Goal: Task Accomplishment & Management: Complete application form

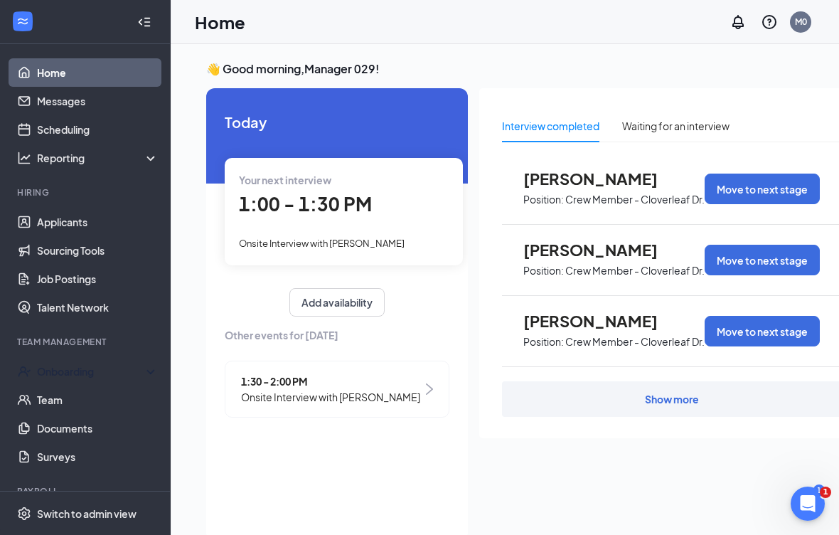
click at [105, 361] on div "Onboarding" at bounding box center [85, 371] width 171 height 28
click at [91, 400] on link "Overview" at bounding box center [98, 400] width 122 height 28
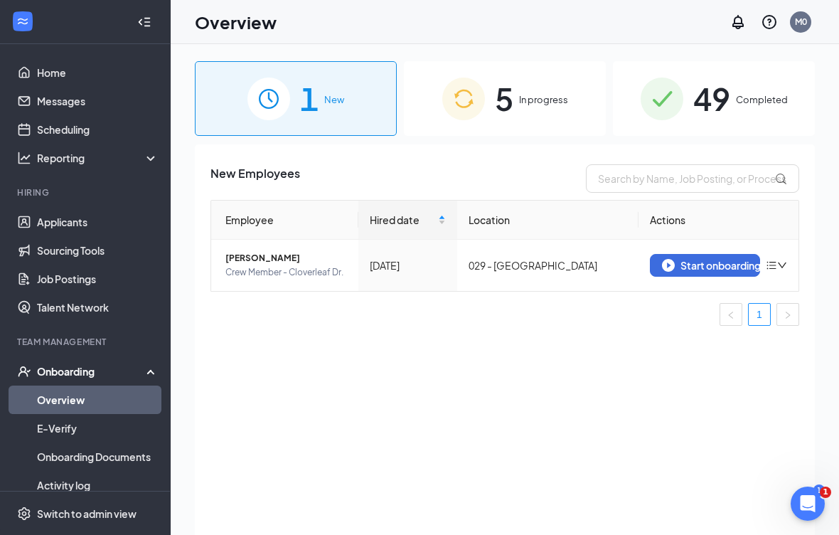
click at [708, 259] on div "Start onboarding" at bounding box center [705, 265] width 86 height 13
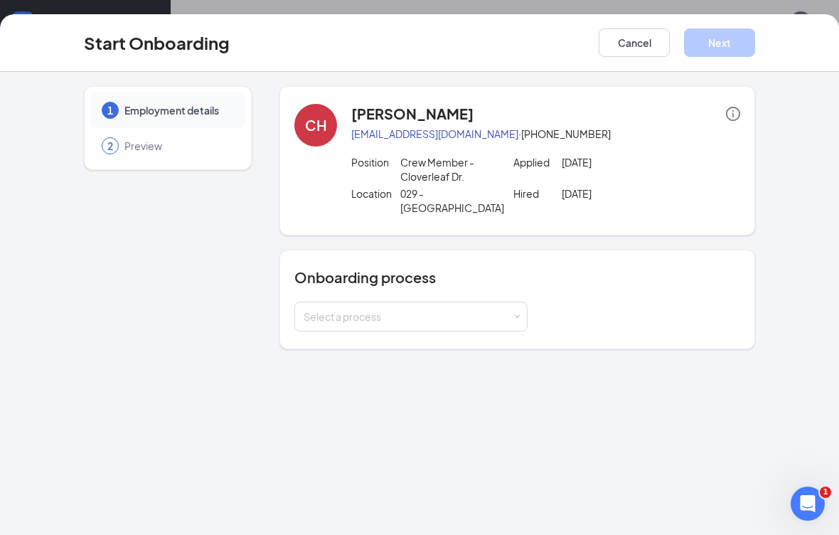
click at [509, 309] on div "Select a process" at bounding box center [408, 316] width 208 height 14
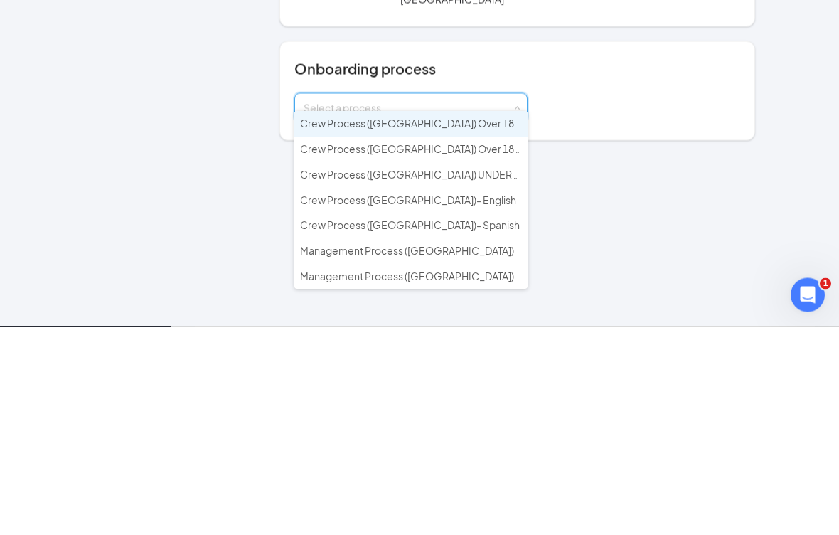
click at [460, 351] on span "Crew Process (NC) Over 18 - Spanish" at bounding box center [429, 357] width 259 height 13
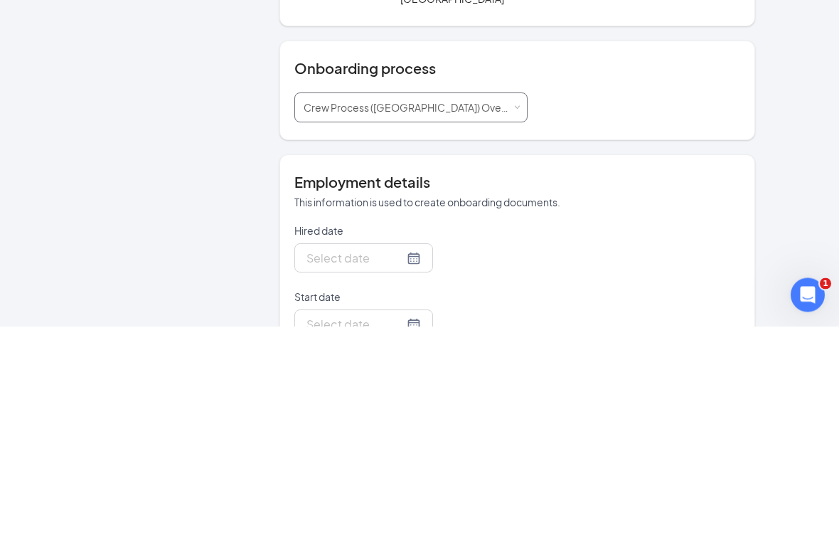
type input "Aug 22, 2025"
type input "[DATE]"
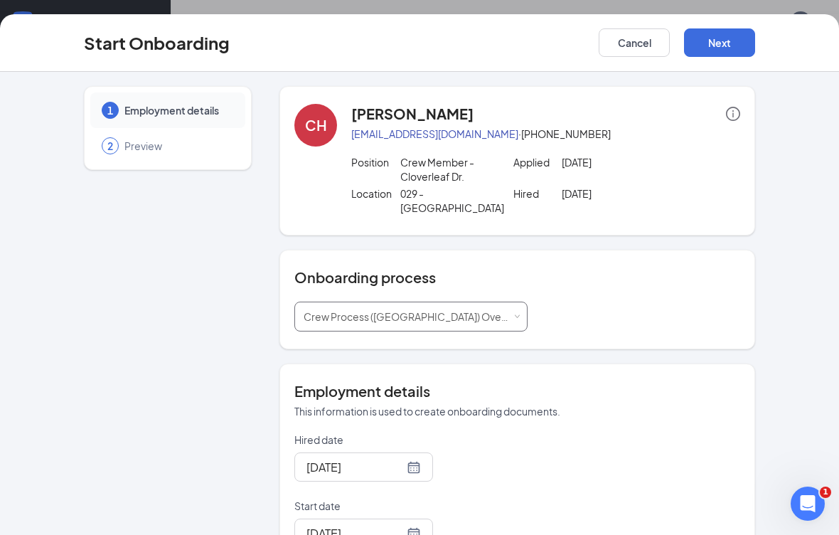
click at [432, 310] on span "Crew Process (NC) Over 18 - Spanish" at bounding box center [433, 316] width 259 height 13
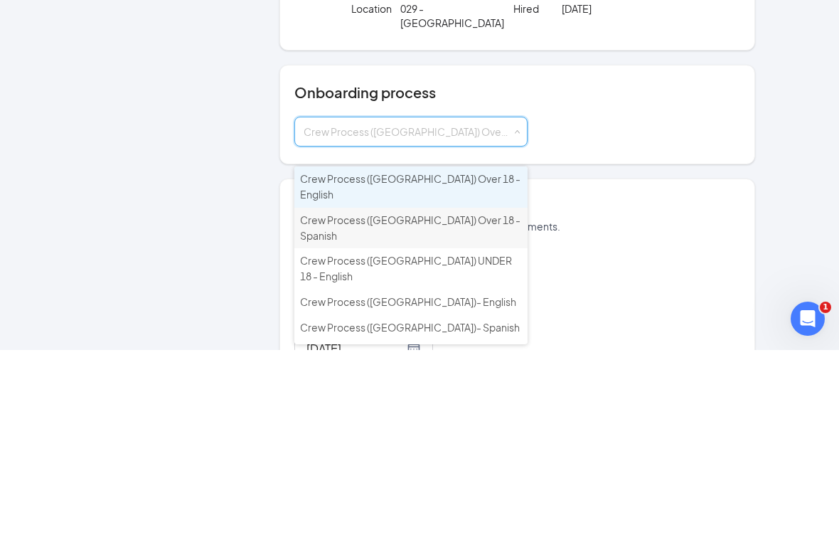
click at [460, 357] on span "Crew Process ([GEOGRAPHIC_DATA]) Over 18 - English" at bounding box center [410, 371] width 221 height 28
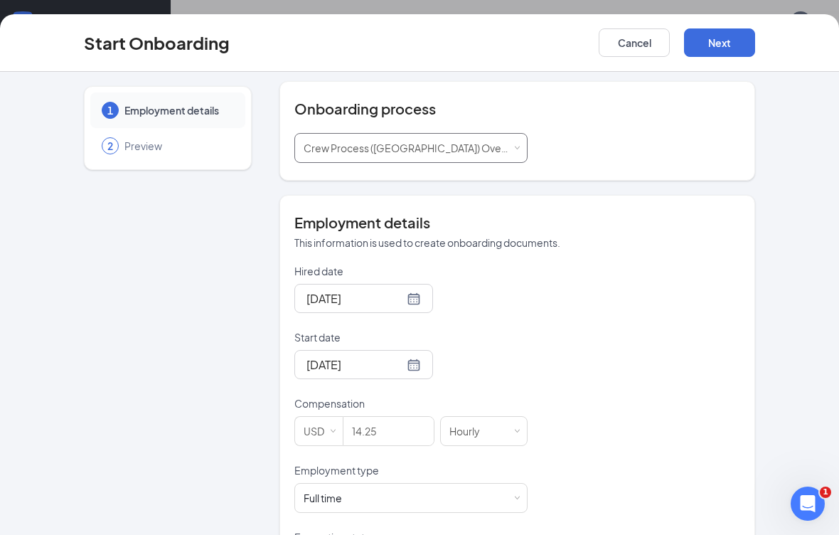
scroll to position [174, 0]
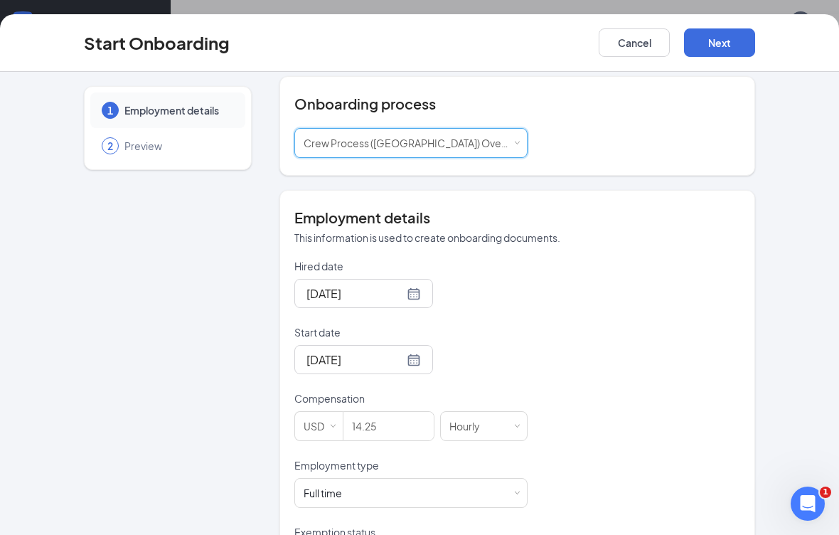
click at [408, 345] on div "[DATE]" at bounding box center [363, 359] width 139 height 29
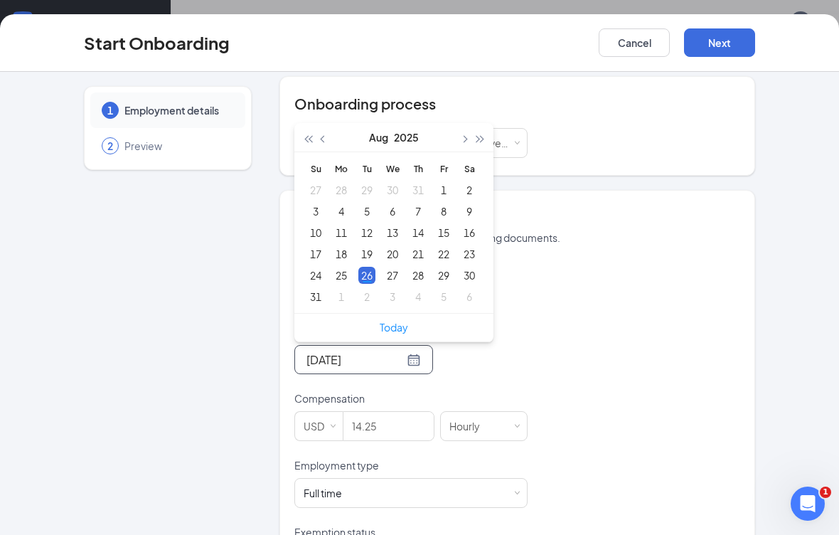
type input "Aug 27, 2025"
click at [397, 267] on div "27" at bounding box center [392, 275] width 17 height 17
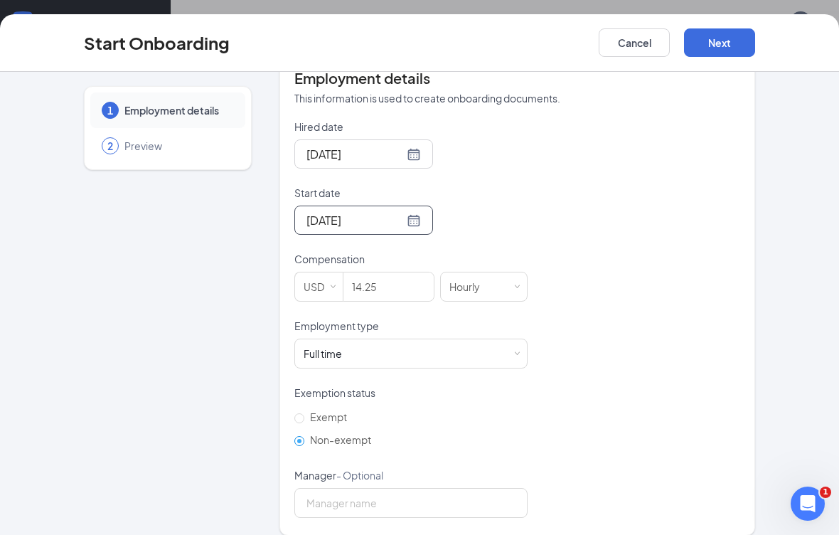
scroll to position [312, 0]
click at [503, 340] on div "Full time Works 30+ hours per week and is reasonably expected to work" at bounding box center [411, 354] width 215 height 28
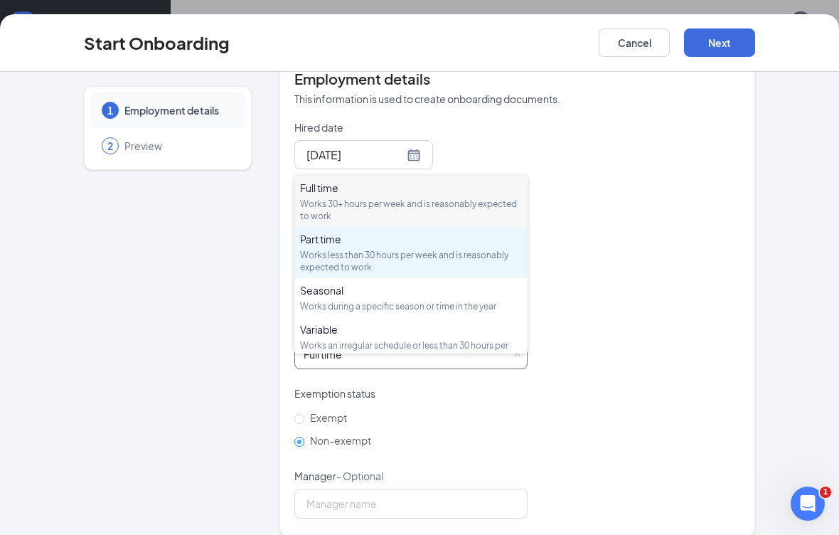
click at [396, 249] on div "Works less than 30 hours per week and is reasonably expected to work" at bounding box center [411, 261] width 222 height 24
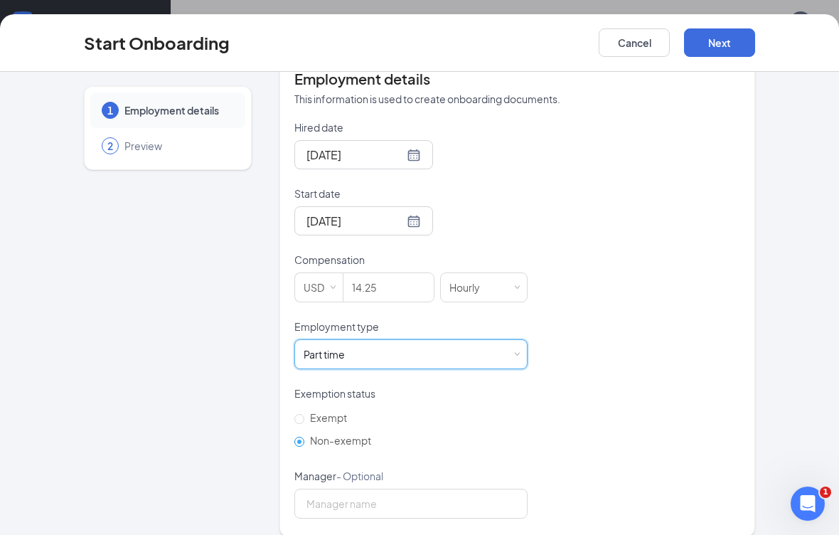
click at [444, 469] on p "Manager - Optional" at bounding box center [410, 476] width 233 height 14
click at [444, 489] on input "Manager - Optional" at bounding box center [410, 504] width 233 height 30
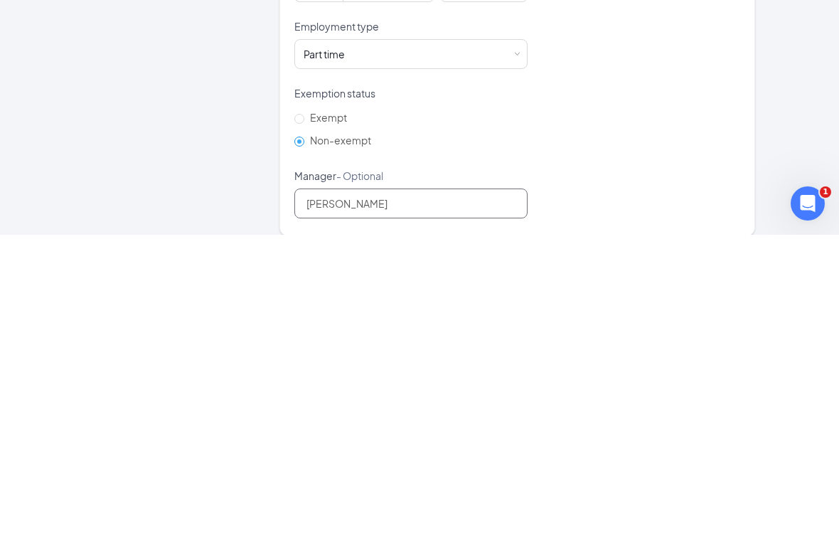
type input "Jovannda watkins"
click at [793, 110] on div "1 Employment details 2 Preview CH Chris Horton christopherhorton2005@gmail.com …" at bounding box center [419, 303] width 839 height 463
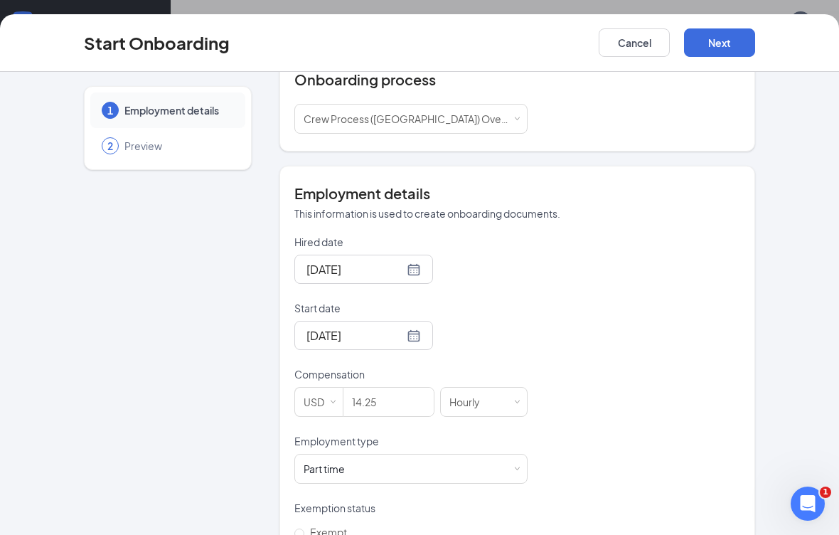
scroll to position [198, 0]
click at [713, 41] on button "Next" at bounding box center [719, 42] width 71 height 28
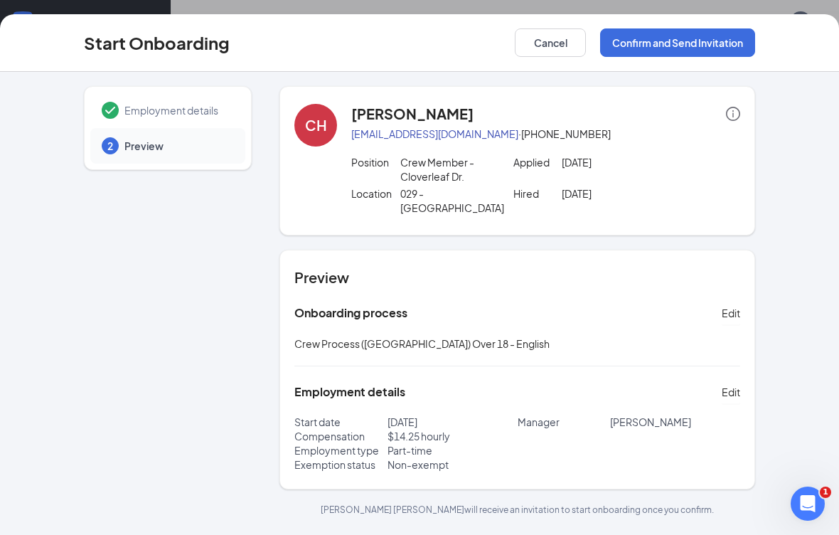
scroll to position [0, 0]
click at [709, 46] on button "Confirm and Send Invitation" at bounding box center [677, 42] width 155 height 28
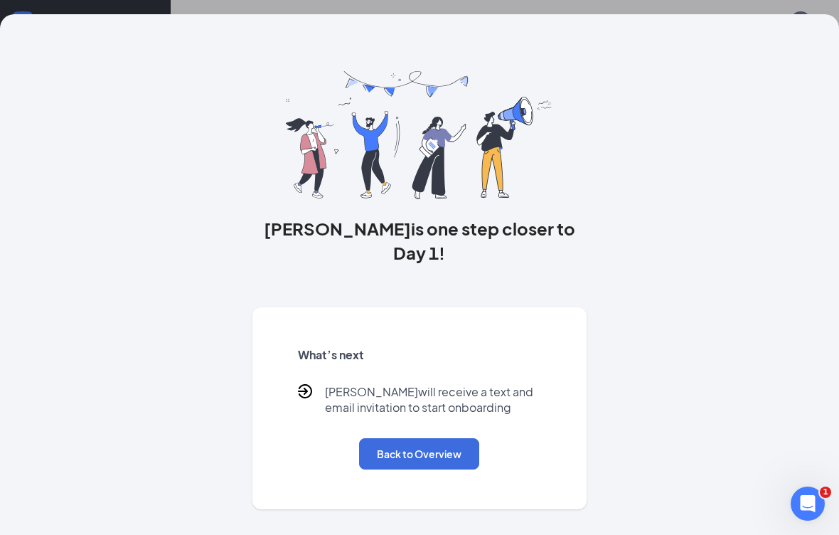
click at [418, 438] on button "Back to Overview" at bounding box center [419, 453] width 120 height 31
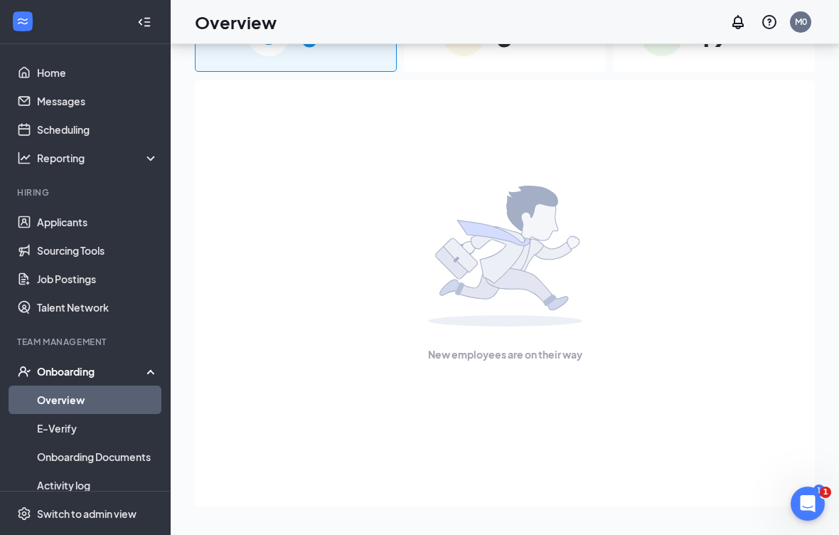
click at [55, 364] on div "Onboarding" at bounding box center [92, 371] width 110 height 14
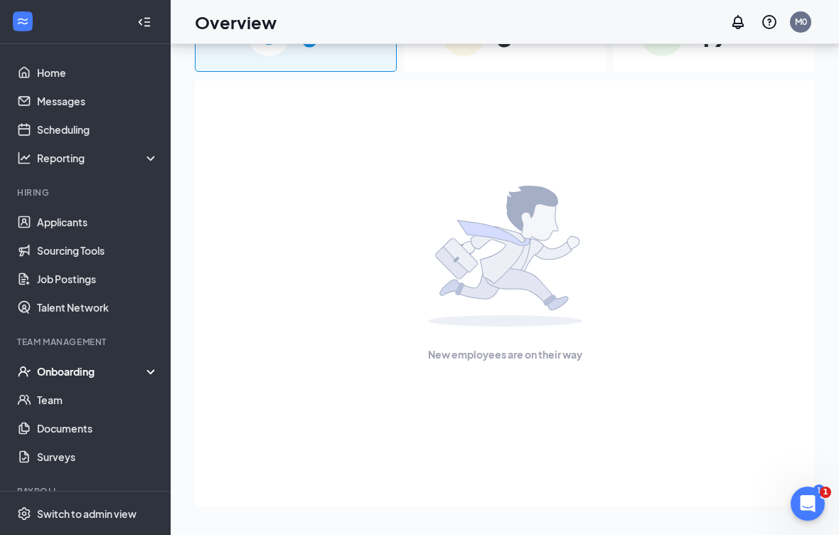
click at [75, 364] on div "Onboarding" at bounding box center [92, 371] width 110 height 14
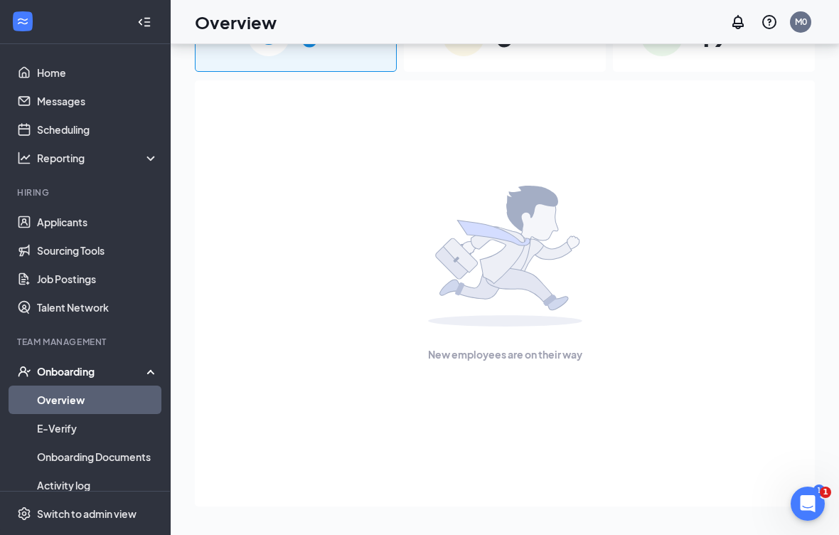
click at [62, 386] on link "Overview" at bounding box center [98, 400] width 122 height 28
click at [92, 386] on link "Overview" at bounding box center [98, 400] width 122 height 28
click at [64, 357] on div "Onboarding" at bounding box center [85, 371] width 171 height 28
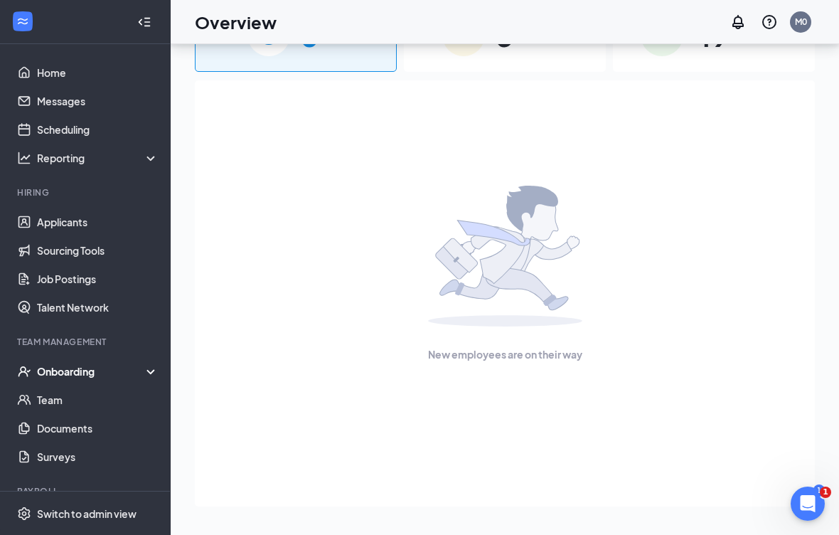
click at [73, 364] on div "Onboarding" at bounding box center [92, 371] width 110 height 14
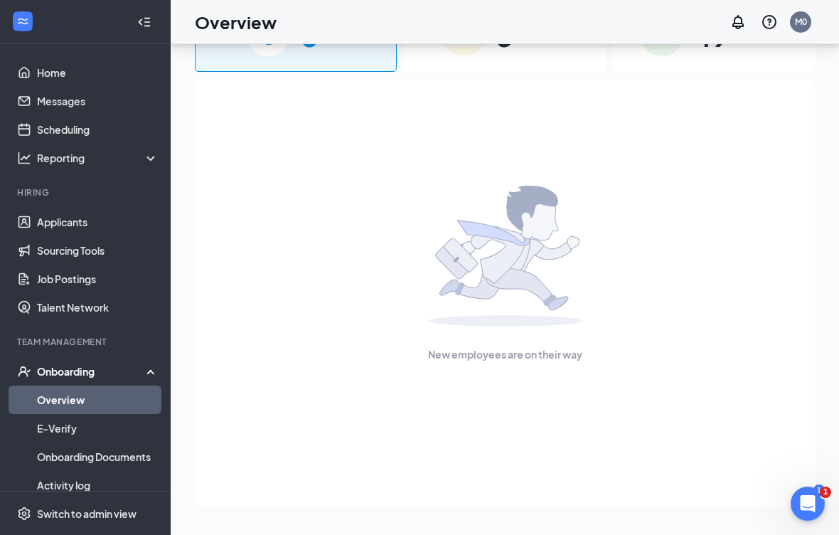
click at [62, 386] on link "Overview" at bounding box center [98, 400] width 122 height 28
click at [88, 386] on link "Overview" at bounding box center [98, 400] width 122 height 28
click at [71, 364] on div "Onboarding" at bounding box center [92, 371] width 110 height 14
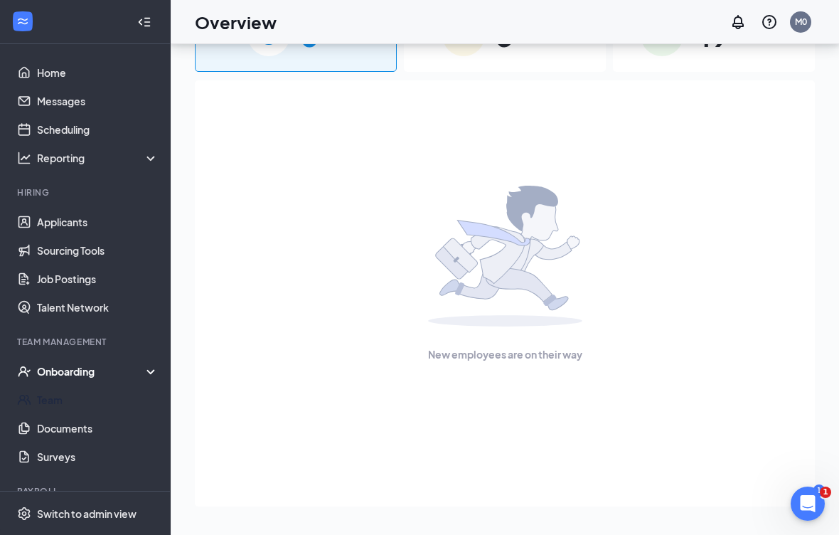
click at [51, 386] on link "Team" at bounding box center [98, 400] width 122 height 28
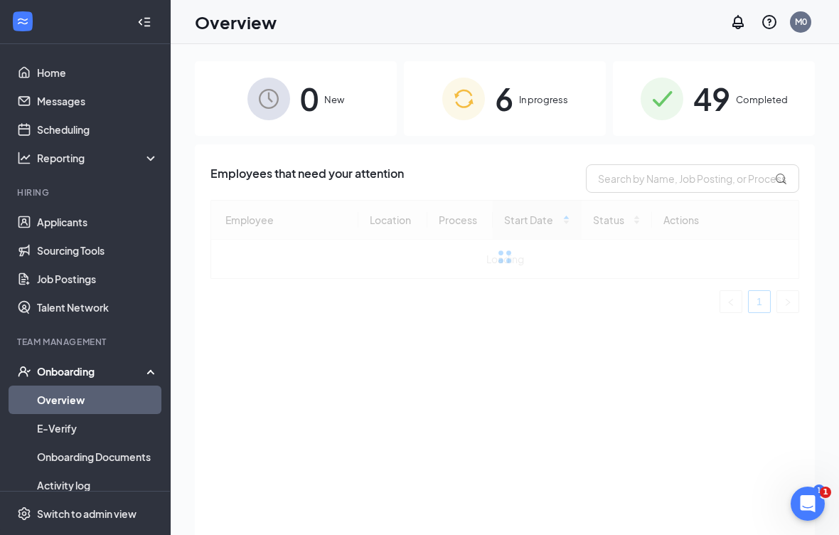
click at [529, 109] on div "6 In progress" at bounding box center [505, 98] width 202 height 75
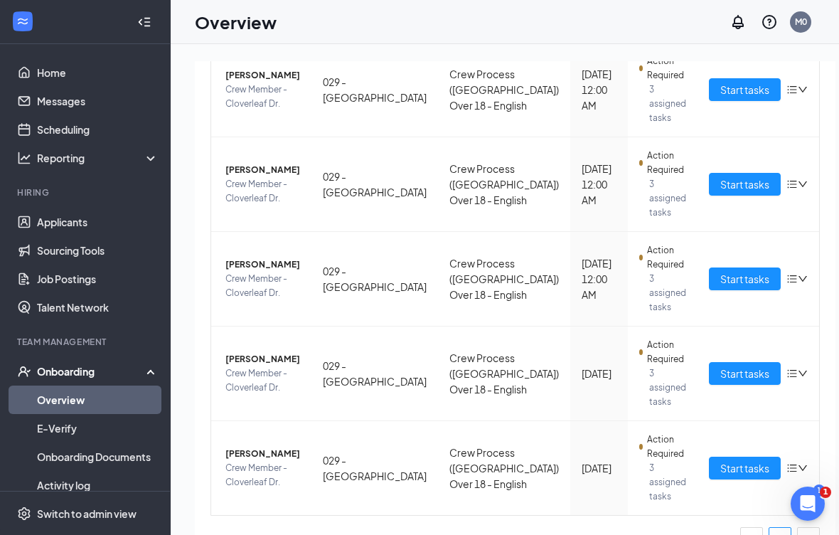
scroll to position [306, 0]
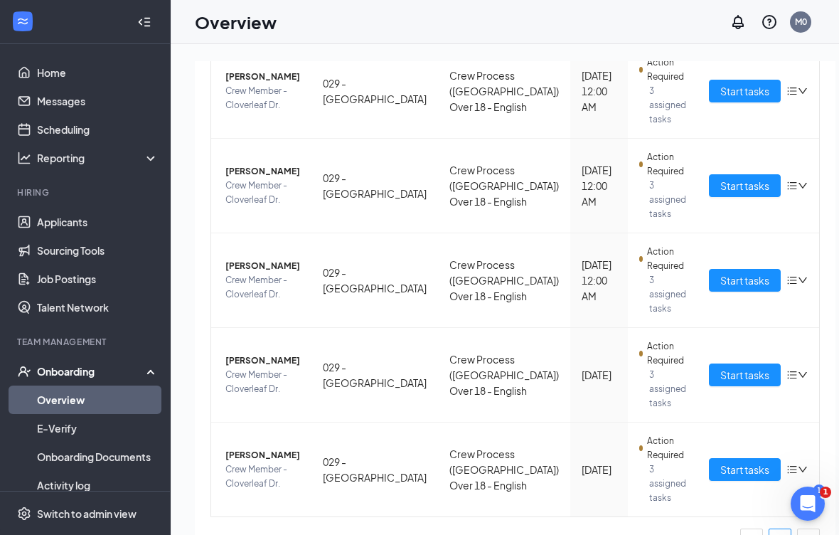
click at [258, 478] on span "Crew Member - Cloverleaf Dr." at bounding box center [262, 476] width 75 height 28
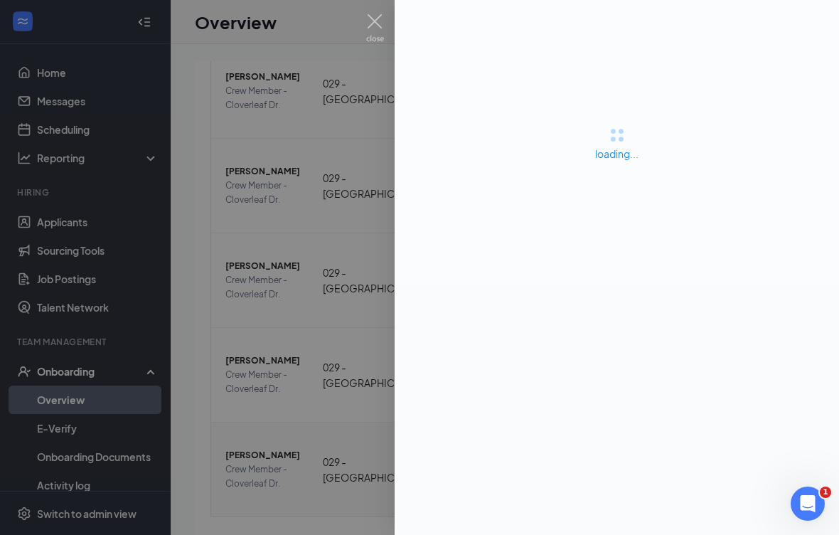
click at [301, 405] on div at bounding box center [419, 267] width 839 height 535
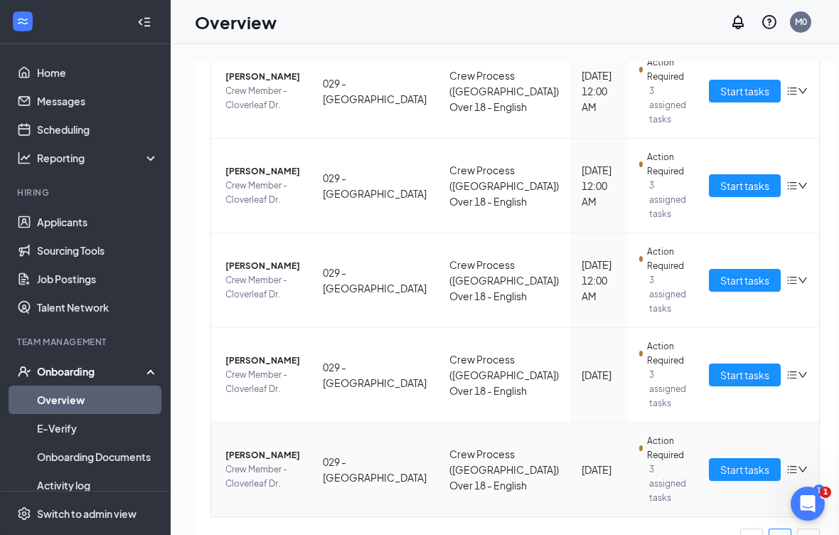
click at [302, 449] on td "[PERSON_NAME] Crew Member - Cloverleaf Dr." at bounding box center [261, 470] width 100 height 94
click at [721, 463] on span "Start tasks" at bounding box center [745, 470] width 49 height 16
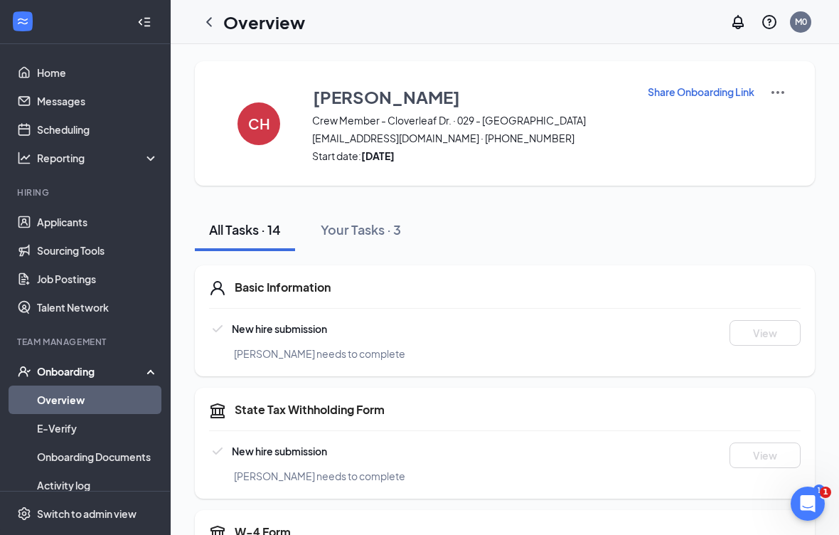
click at [81, 368] on div "Onboarding" at bounding box center [92, 371] width 110 height 14
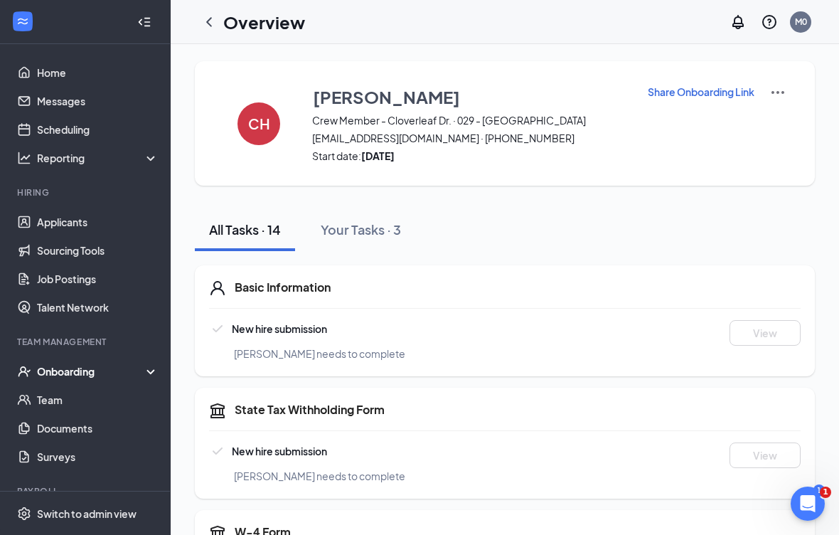
click at [84, 376] on div "Onboarding" at bounding box center [92, 371] width 110 height 14
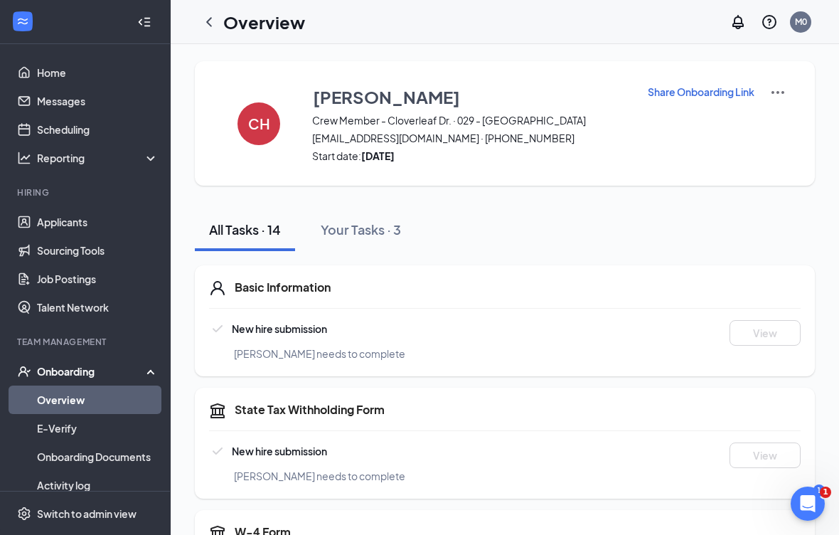
click at [90, 400] on link "Overview" at bounding box center [98, 400] width 122 height 28
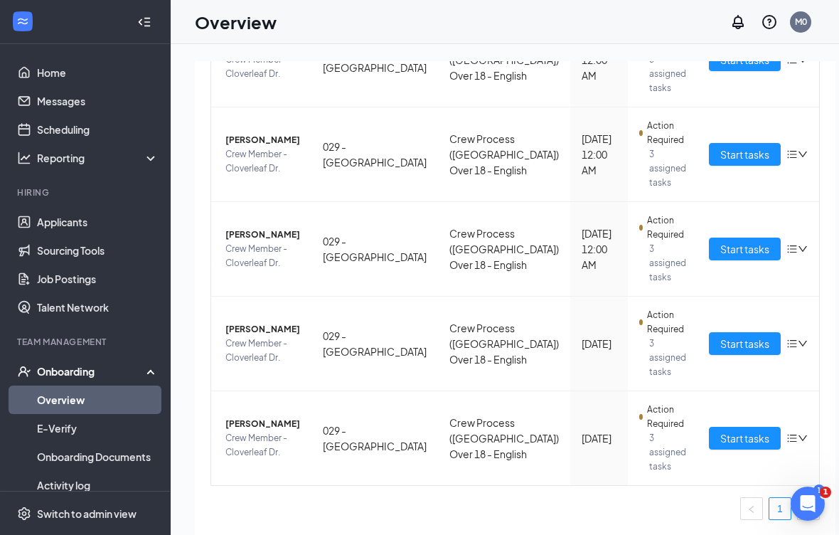
scroll to position [337, 0]
click at [721, 435] on span "Start tasks" at bounding box center [745, 438] width 49 height 16
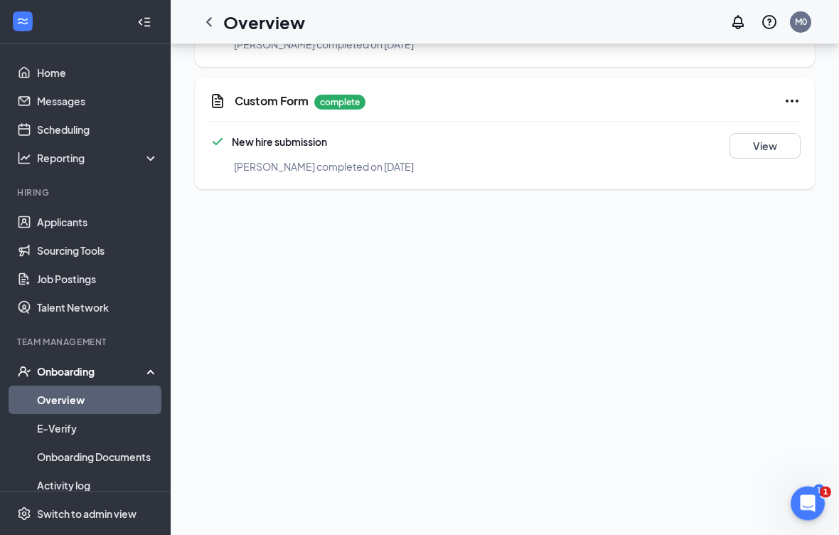
scroll to position [1051, 0]
